Goal: Task Accomplishment & Management: Manage account settings

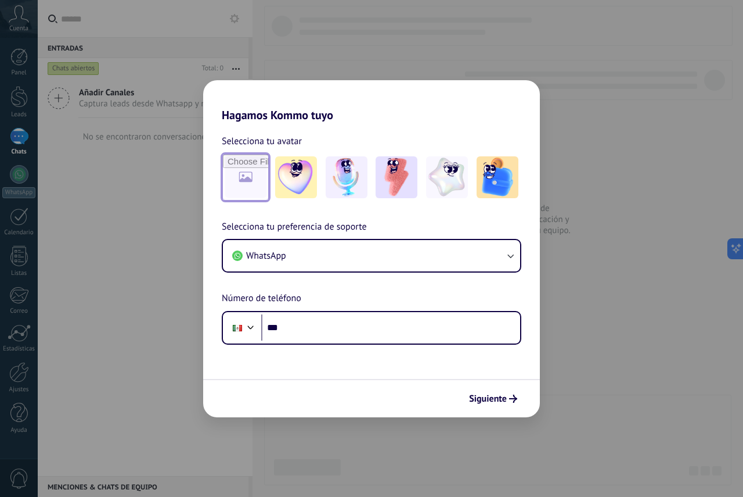
click at [250, 180] on input "file" at bounding box center [245, 177] width 45 height 45
type input "**********"
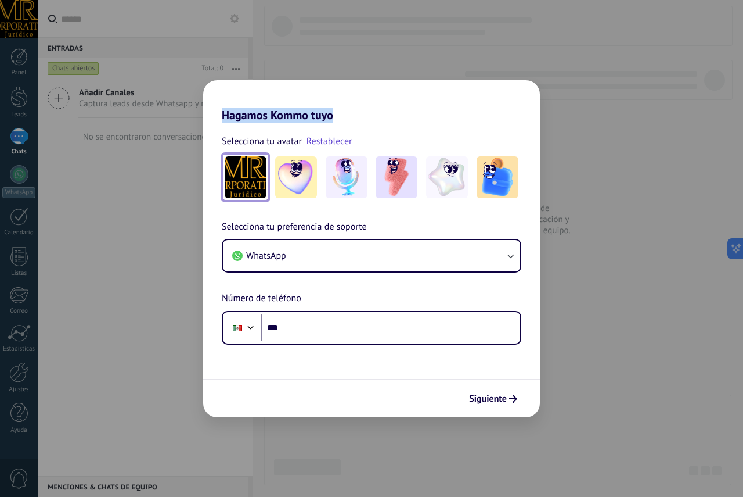
drag, startPoint x: 347, startPoint y: 100, endPoint x: 304, endPoint y: 75, distance: 49.2
click at [304, 75] on div "Hagamos Kommo tuyo Selecciona tu avatar Restablecer Selecciona tu preferencia d…" at bounding box center [371, 248] width 743 height 497
click at [395, 92] on h2 "Hagamos Kommo tuyo" at bounding box center [371, 101] width 337 height 42
click at [372, 361] on form "Selecciona tu avatar Restablecer Selecciona tu preferencia de soporte WhatsApp …" at bounding box center [371, 269] width 337 height 295
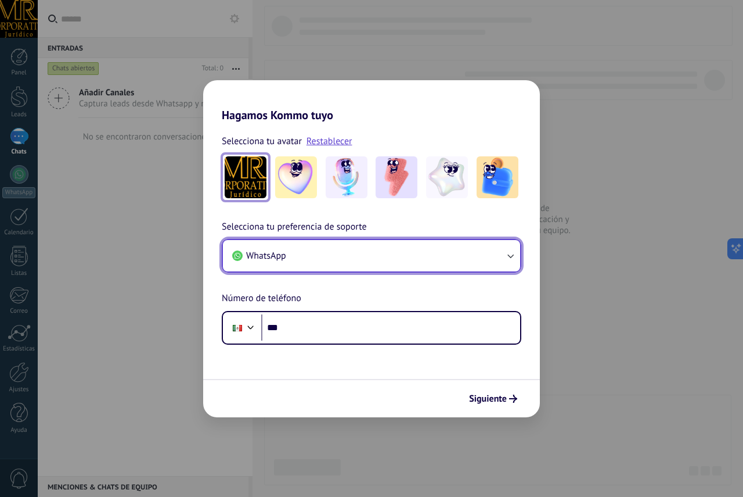
click at [361, 250] on button "WhatsApp" at bounding box center [371, 255] width 297 height 31
